Goal: Communication & Community: Answer question/provide support

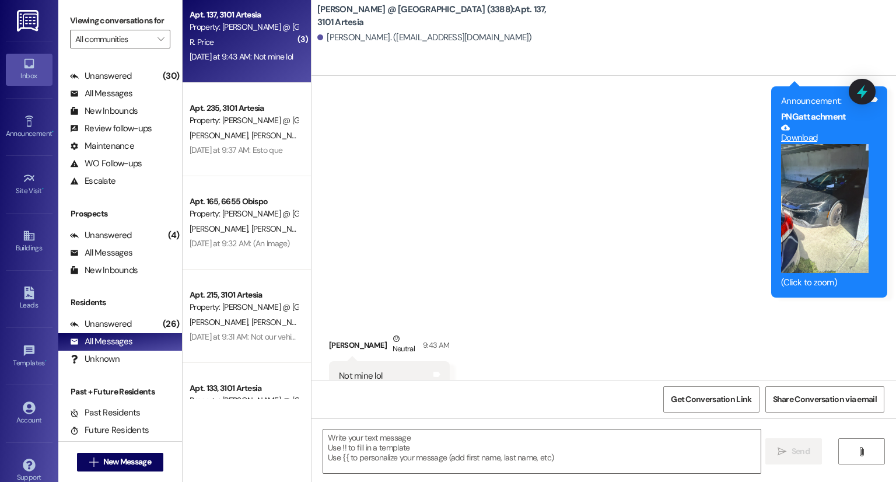
scroll to position [6769, 0]
click at [197, 13] on div "Apt. 137, 3101 Artesia" at bounding box center [244, 15] width 108 height 12
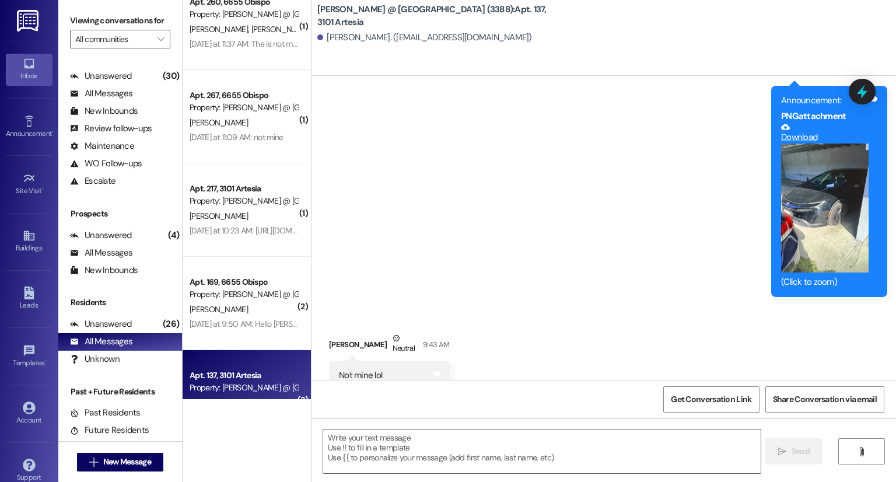
scroll to position [0, 0]
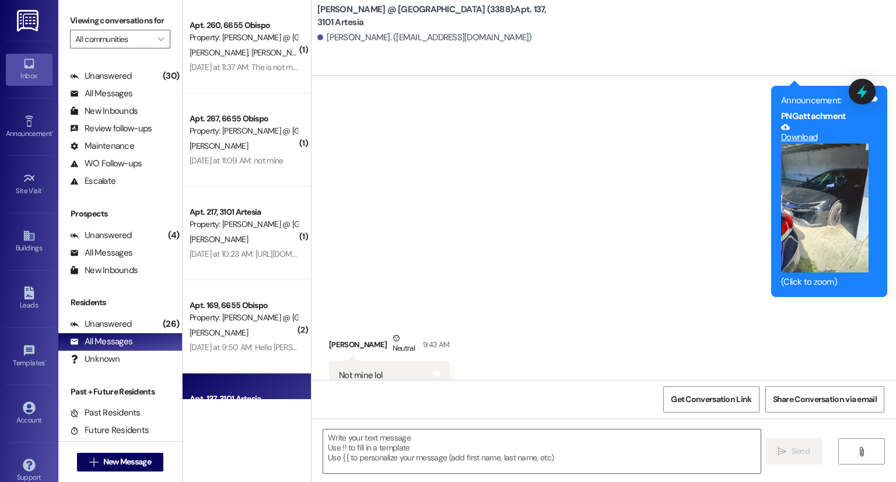
click at [251, 48] on span "R. Norwood" at bounding box center [280, 52] width 58 height 10
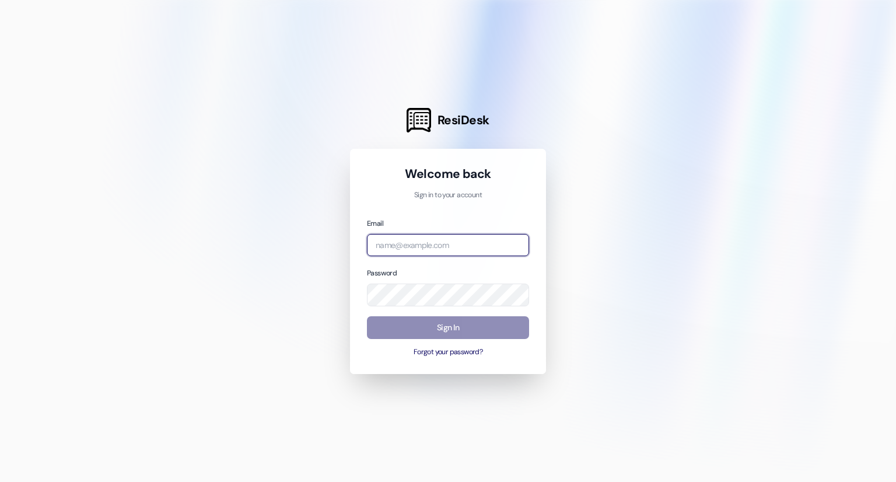
type input "[PERSON_NAME][EMAIL_ADDRESS][PERSON_NAME][DOMAIN_NAME]"
click at [476, 325] on button "Sign In" at bounding box center [448, 327] width 162 height 23
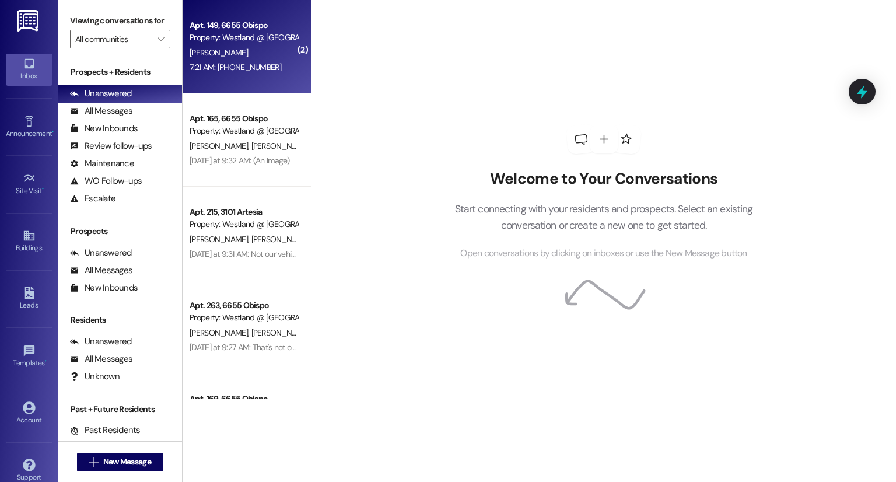
click at [261, 74] on div "7:21 AM: [PHONE_NUMBER]:21 AM: [PHONE_NUMBER]" at bounding box center [243, 67] width 110 height 15
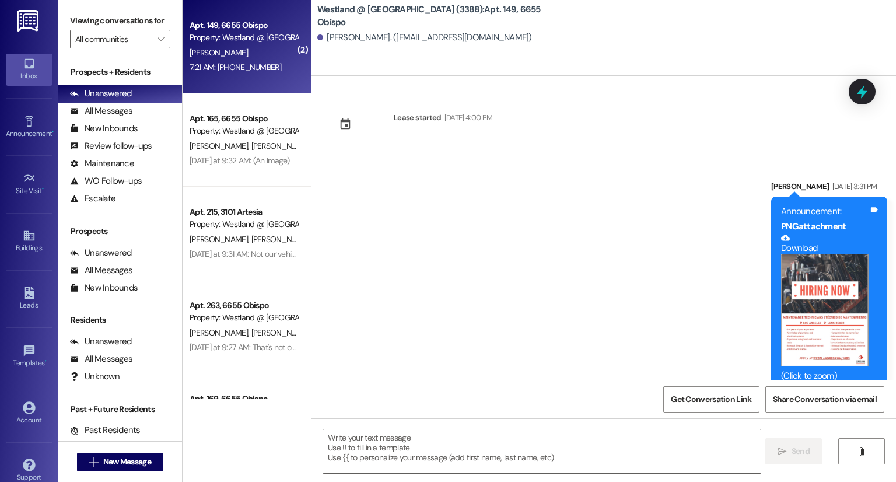
scroll to position [23603, 0]
